Goal: Find specific page/section: Find specific page/section

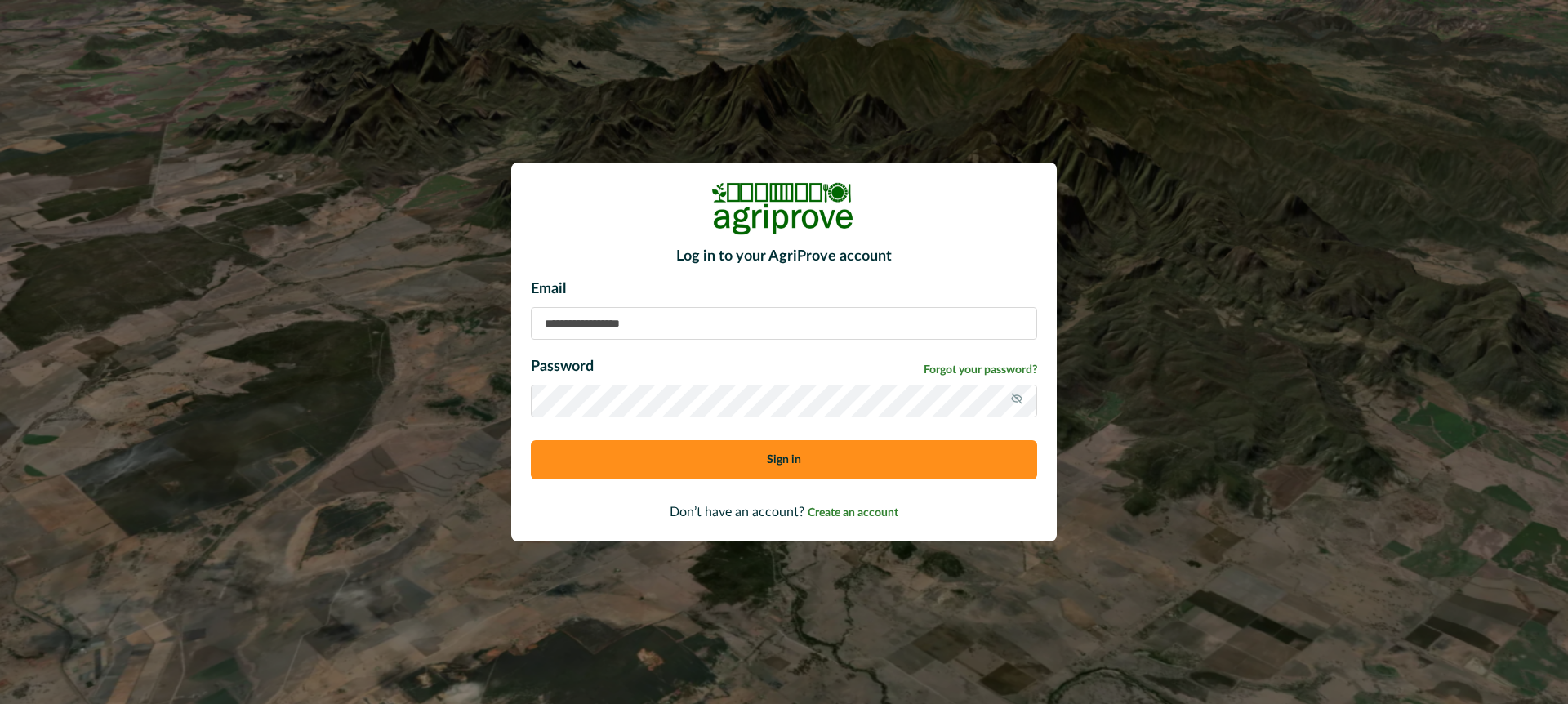
click at [606, 324] on input at bounding box center [784, 323] width 506 height 33
type input "**********"
click at [681, 457] on button "Sign in" at bounding box center [784, 459] width 506 height 39
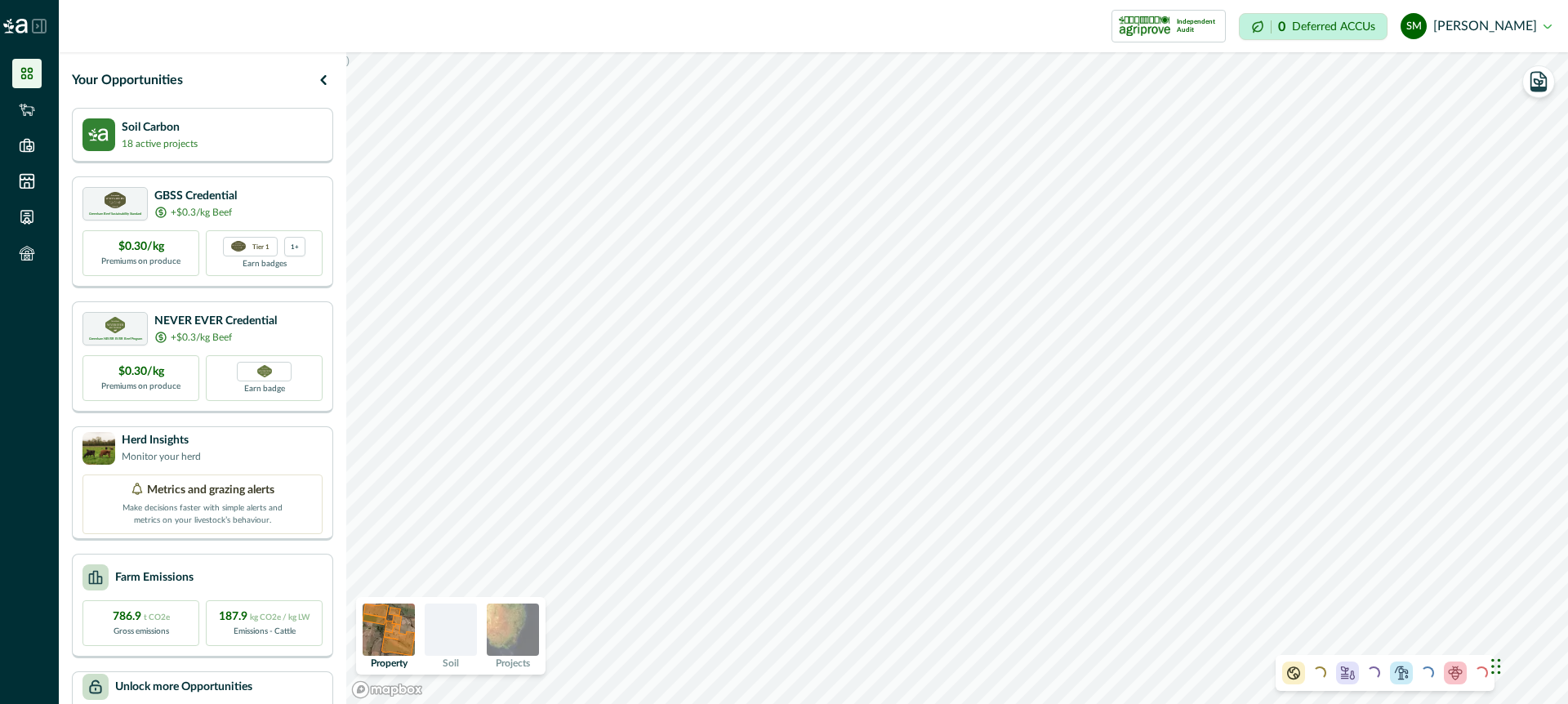
click at [37, 25] on icon at bounding box center [37, 26] width 2 height 3
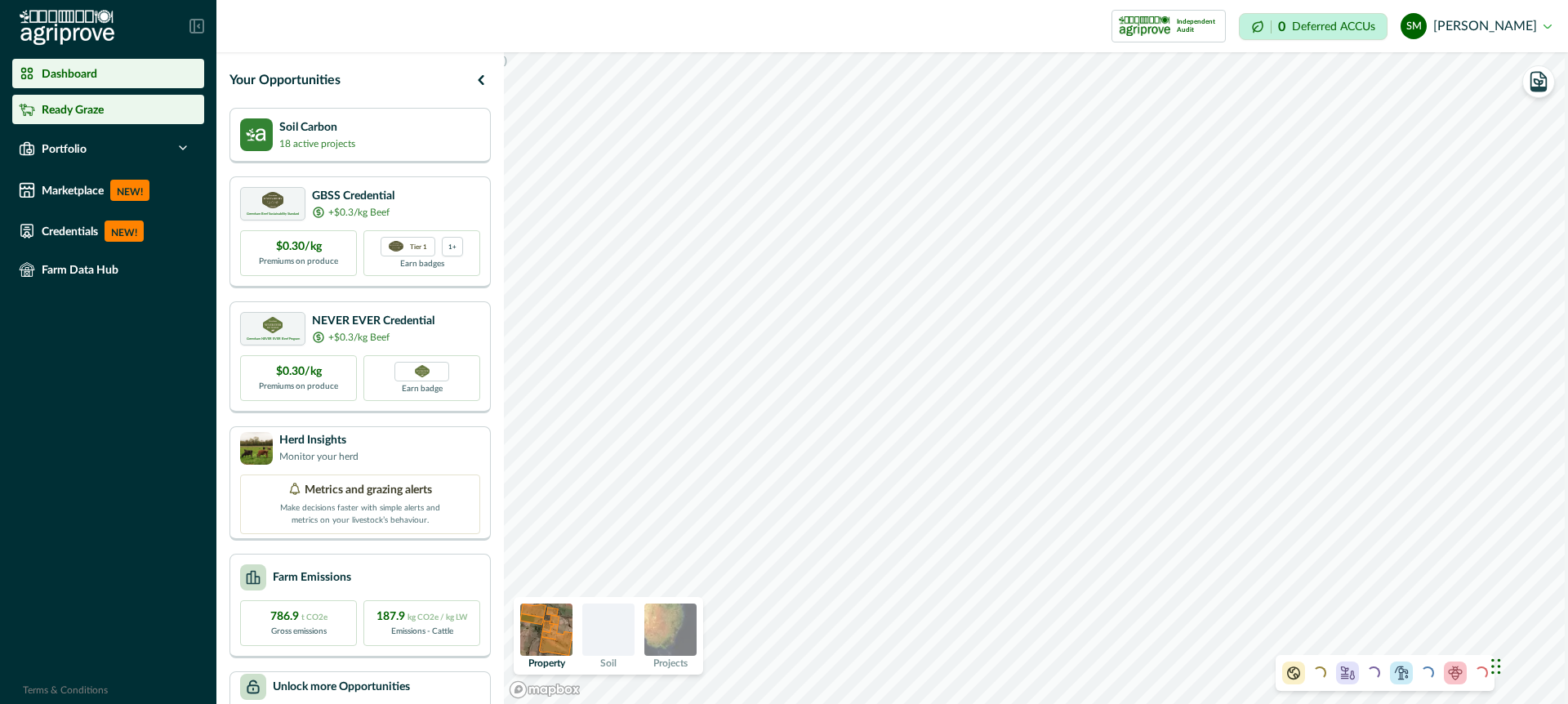
click at [58, 108] on p "Ready Graze" at bounding box center [73, 110] width 62 height 13
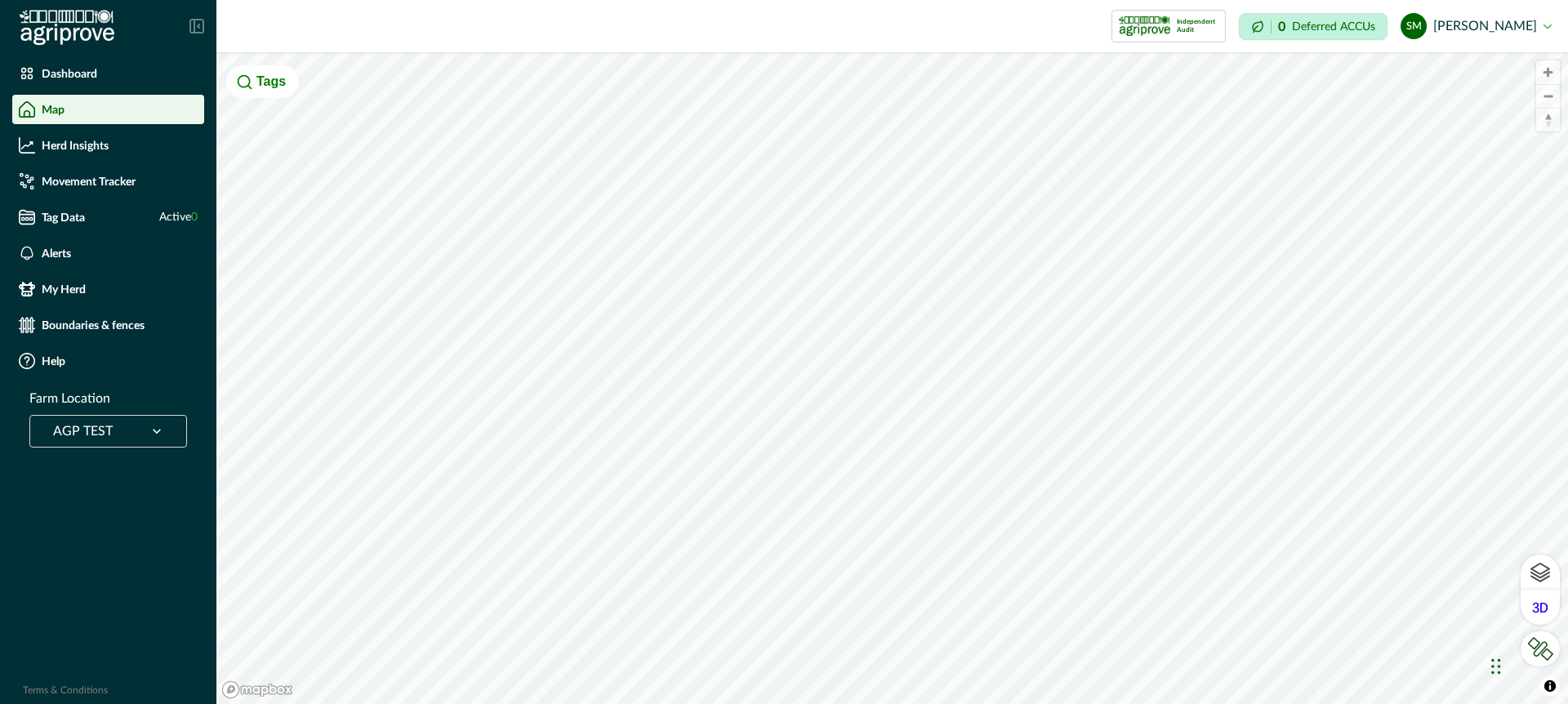
click at [157, 429] on icon at bounding box center [156, 430] width 16 height 16
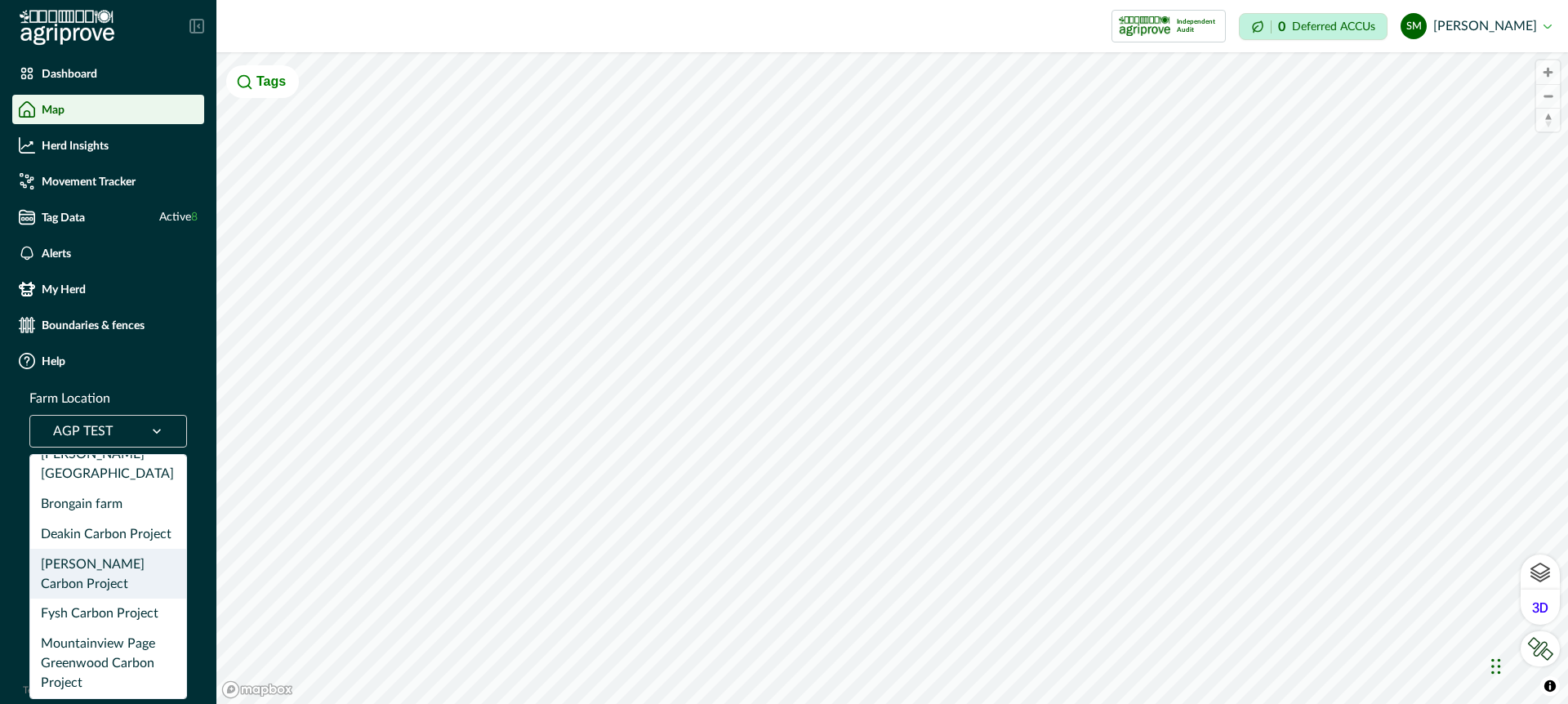
scroll to position [53, 0]
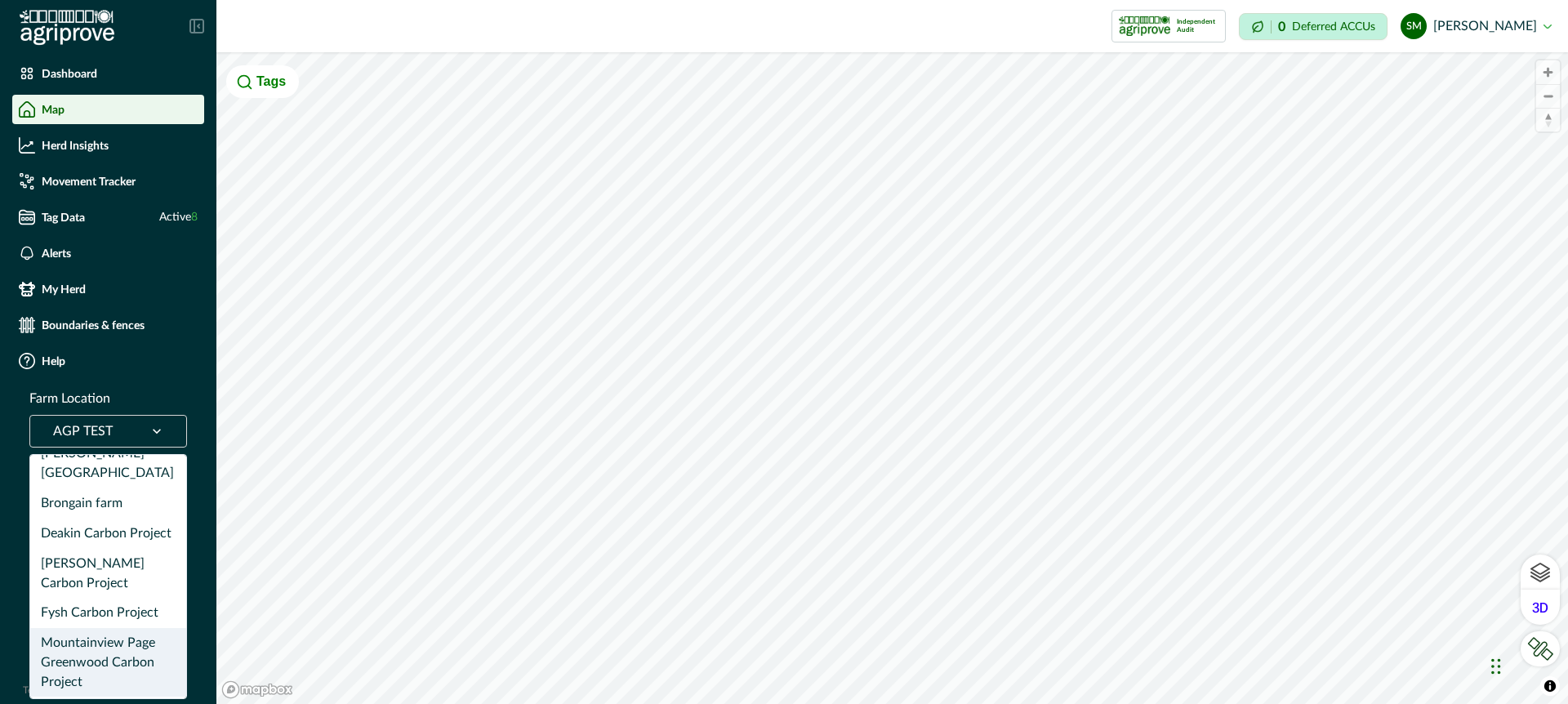
click at [106, 627] on div "Mountainview Page Greenwood Carbon Project" at bounding box center [108, 662] width 156 height 70
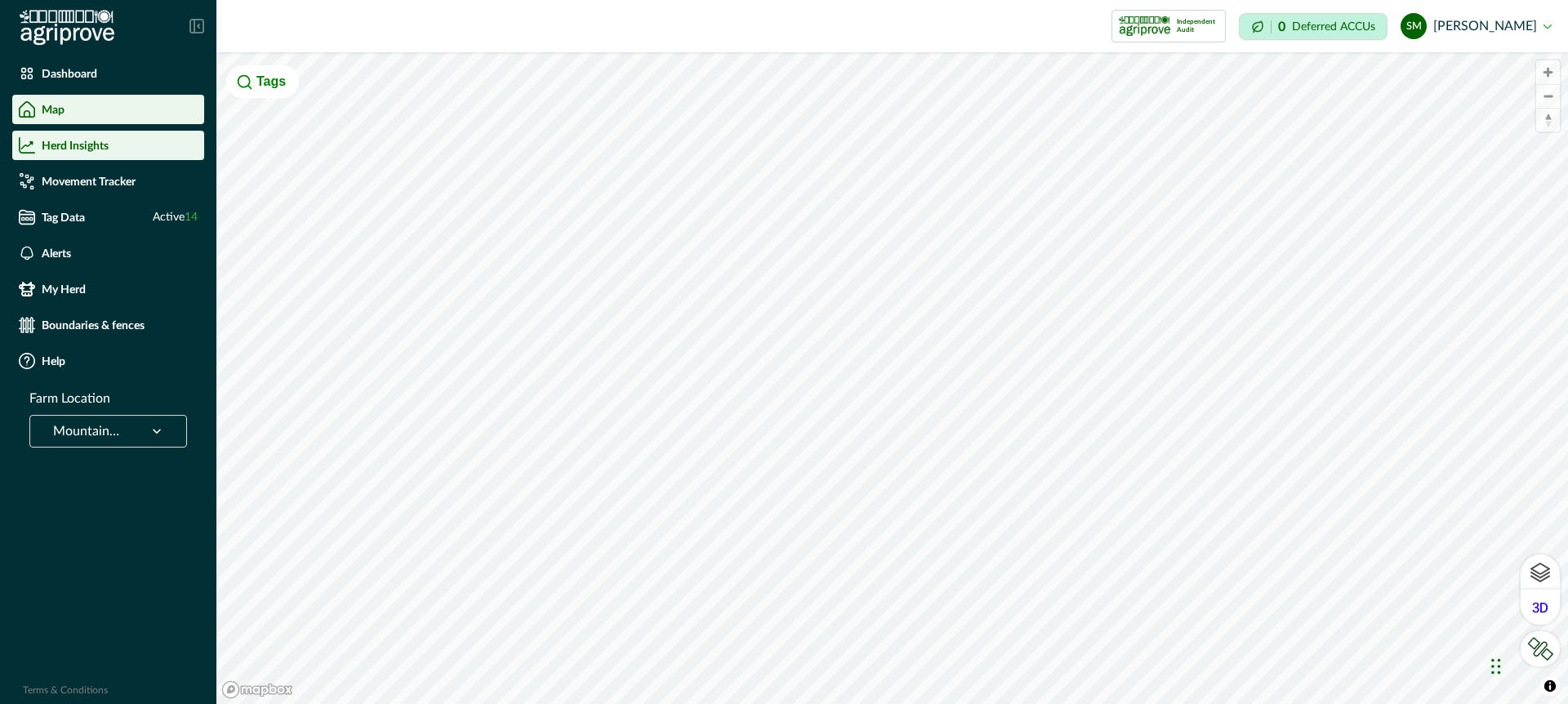
click at [92, 157] on li "Herd Insights" at bounding box center [108, 145] width 192 height 30
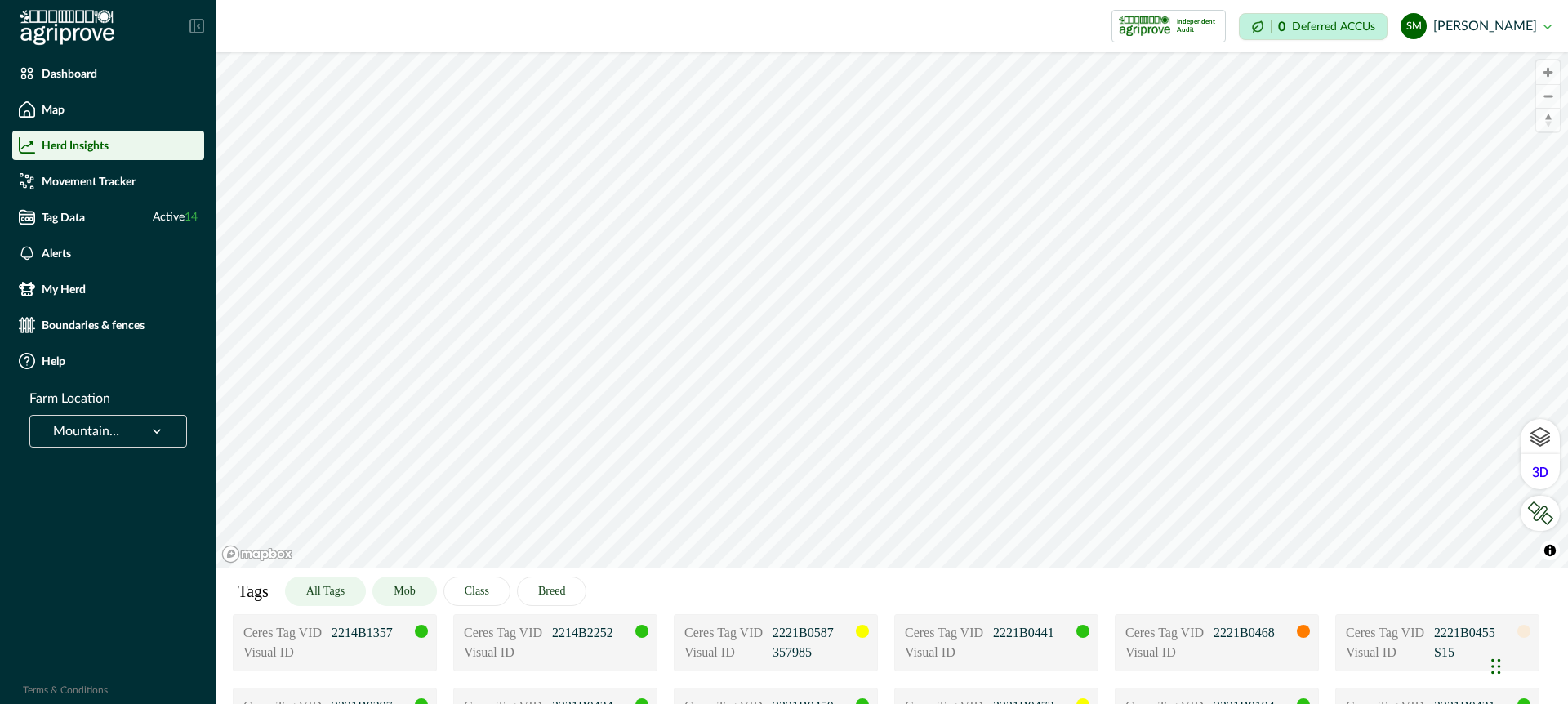
click at [422, 593] on button "Mob" at bounding box center [404, 591] width 64 height 30
